Goal: Information Seeking & Learning: Learn about a topic

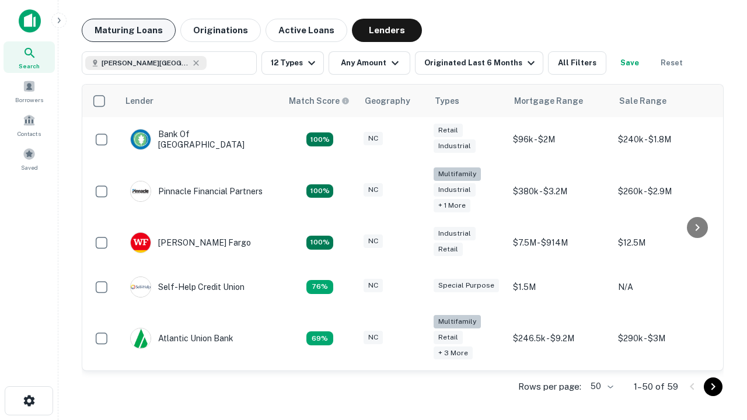
click at [128, 30] on button "Maturing Loans" at bounding box center [129, 30] width 94 height 23
